Goal: Find specific page/section: Find specific page/section

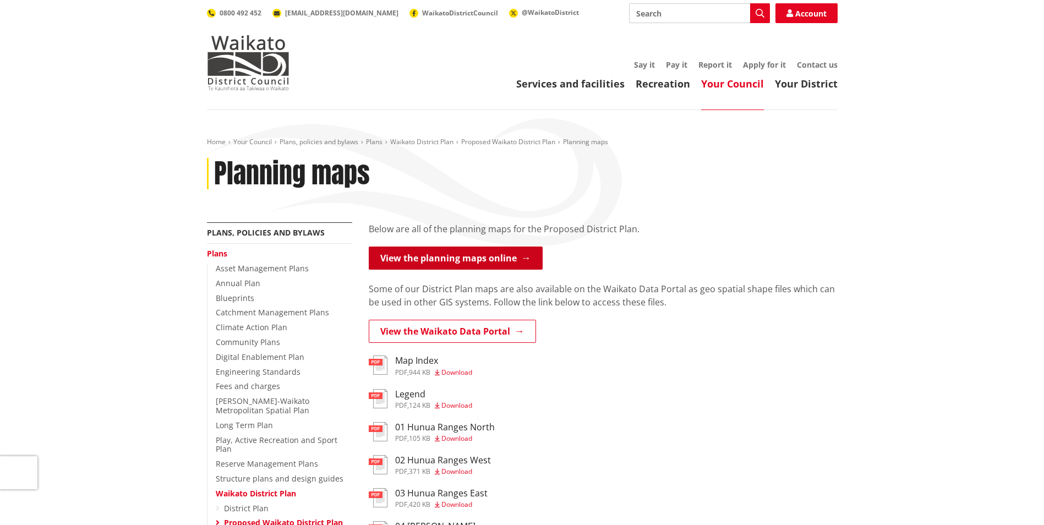
click at [504, 262] on link "View the planning maps online" at bounding box center [456, 257] width 174 height 23
